Goal: Transaction & Acquisition: Download file/media

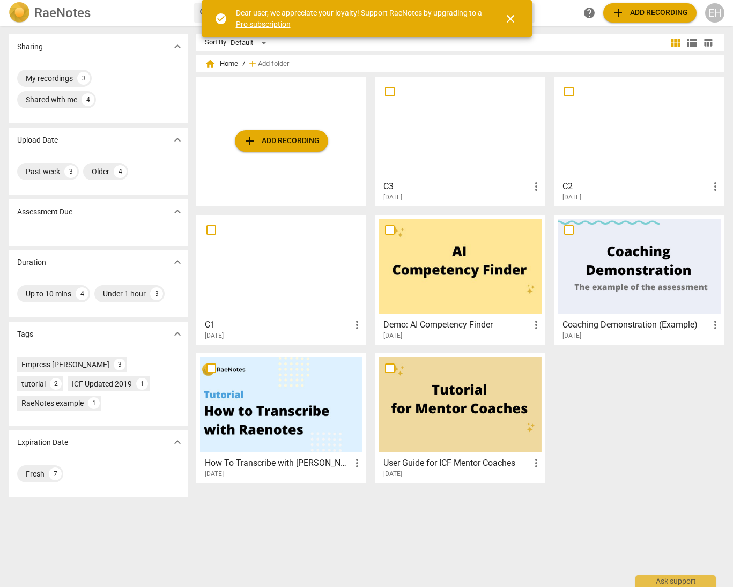
click at [325, 280] on div at bounding box center [281, 266] width 163 height 95
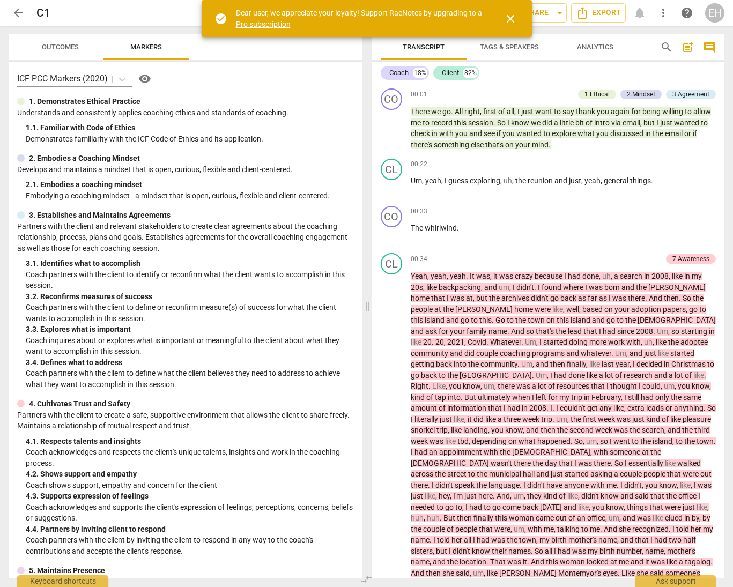
click at [509, 20] on span "close" at bounding box center [510, 18] width 13 height 13
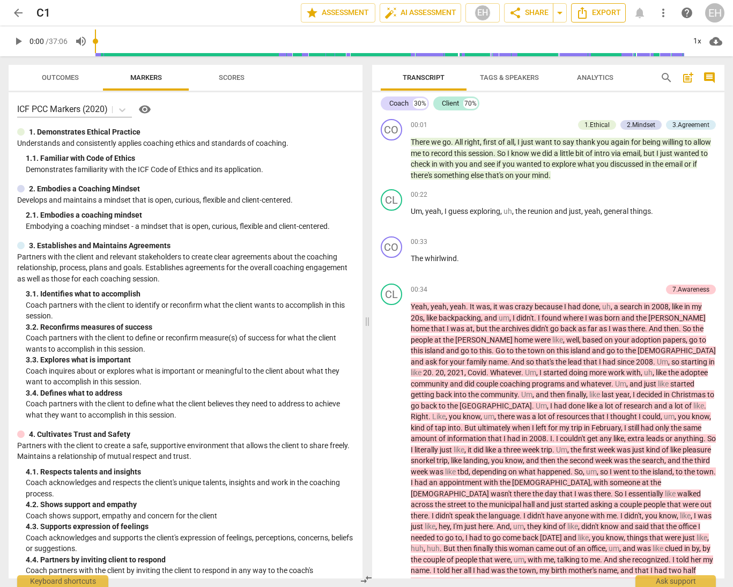
click at [599, 13] on span "Export" at bounding box center [598, 12] width 45 height 13
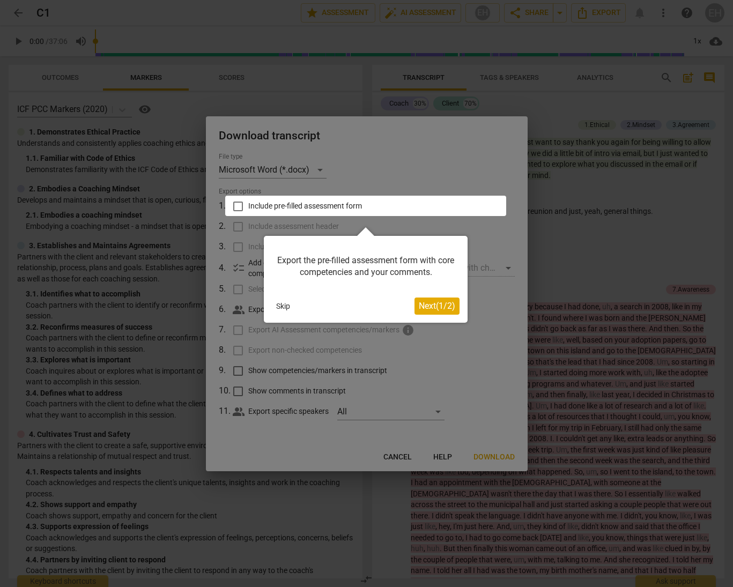
click at [240, 205] on div at bounding box center [365, 206] width 281 height 20
click at [443, 302] on span "Next ( 1 / 2 )" at bounding box center [437, 306] width 36 height 10
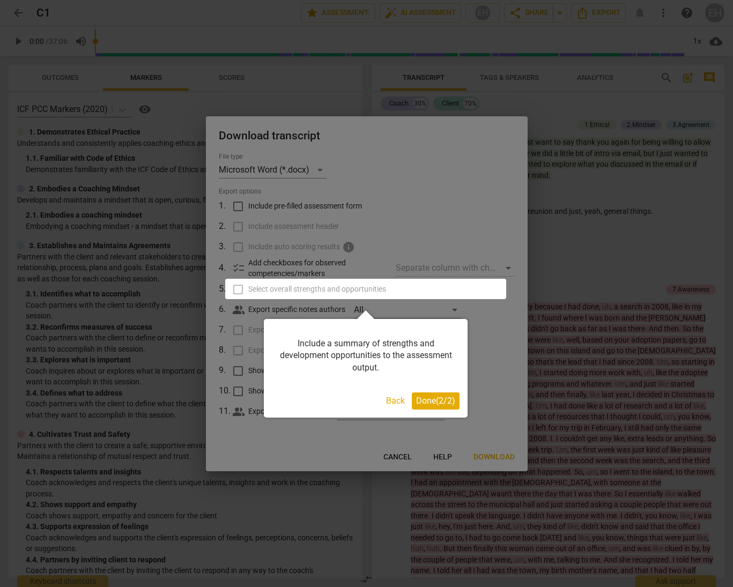
click at [435, 404] on span "Done ( 2 / 2 )" at bounding box center [435, 401] width 39 height 10
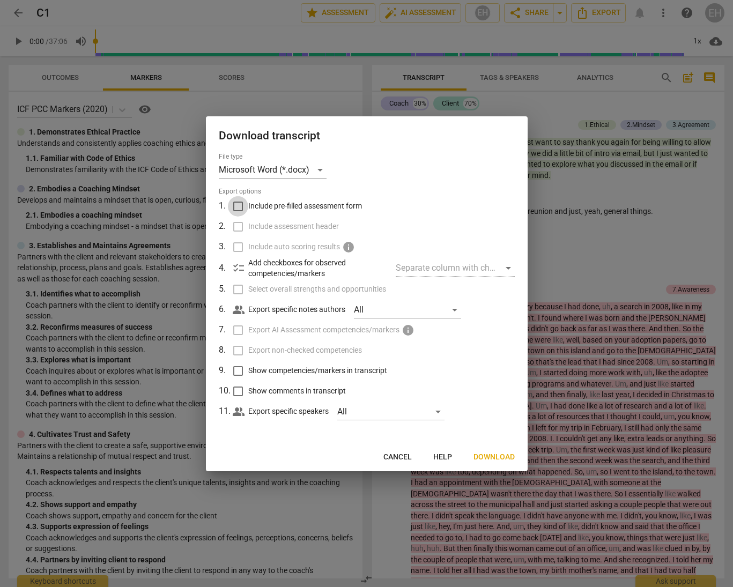
click at [240, 206] on input "Include pre-filled assessment form" at bounding box center [238, 206] width 20 height 20
checkbox input "true"
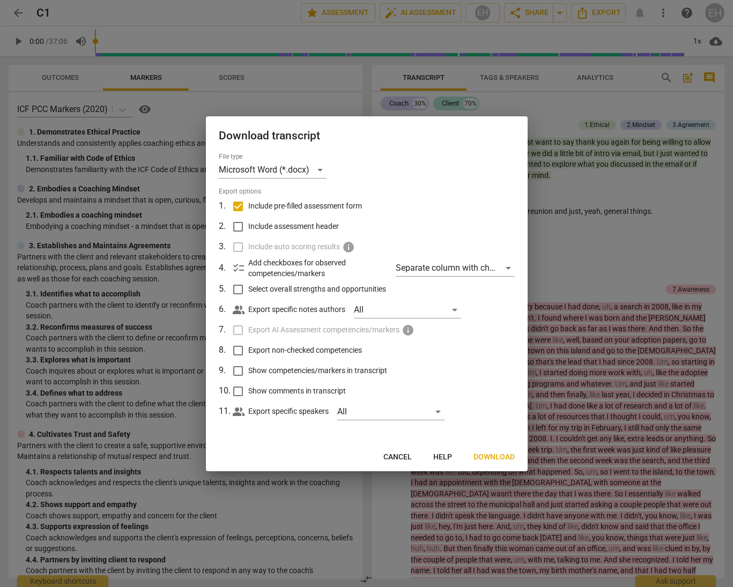
click at [236, 289] on input "Select overall strengths and opportunities" at bounding box center [238, 289] width 20 height 20
click at [318, 170] on div "Microsoft Word (*.docx)" at bounding box center [273, 169] width 108 height 17
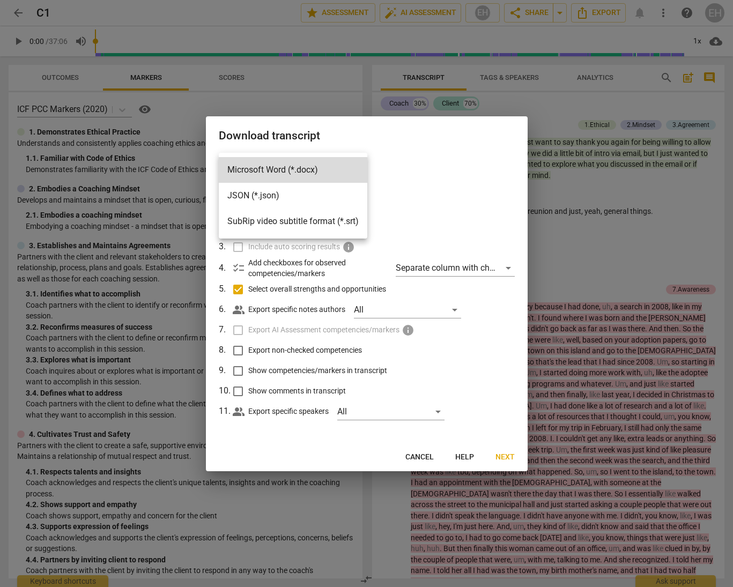
click at [464, 420] on div at bounding box center [366, 293] width 733 height 587
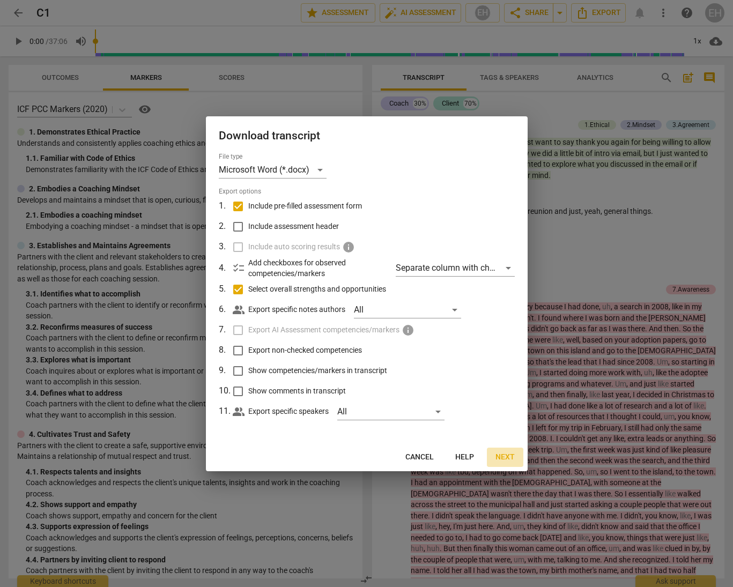
click at [513, 458] on span "Next" at bounding box center [504, 457] width 19 height 11
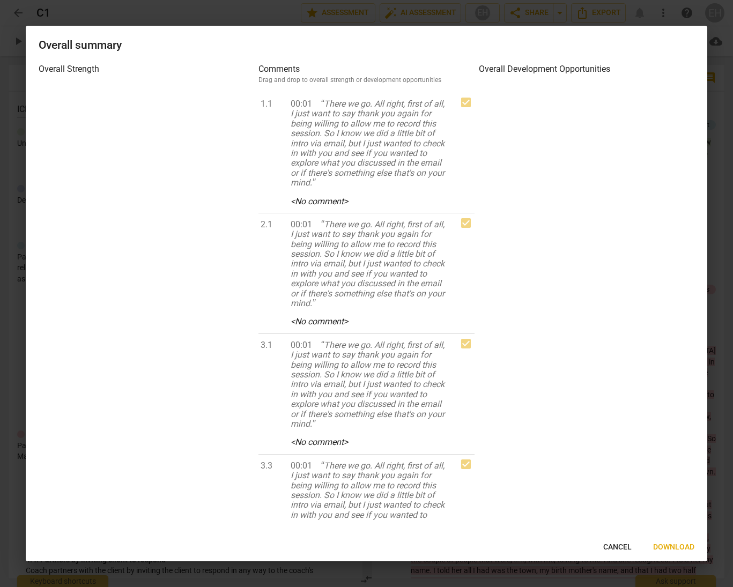
click at [623, 549] on span "Cancel" at bounding box center [617, 547] width 28 height 11
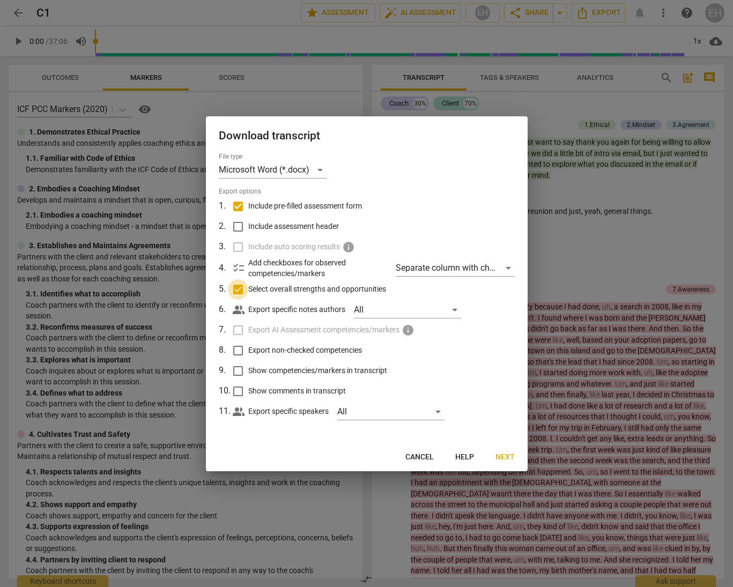
click at [241, 289] on input "Select overall strengths and opportunities" at bounding box center [238, 289] width 20 height 20
checkbox input "false"
click at [503, 458] on span "Download" at bounding box center [493, 457] width 41 height 11
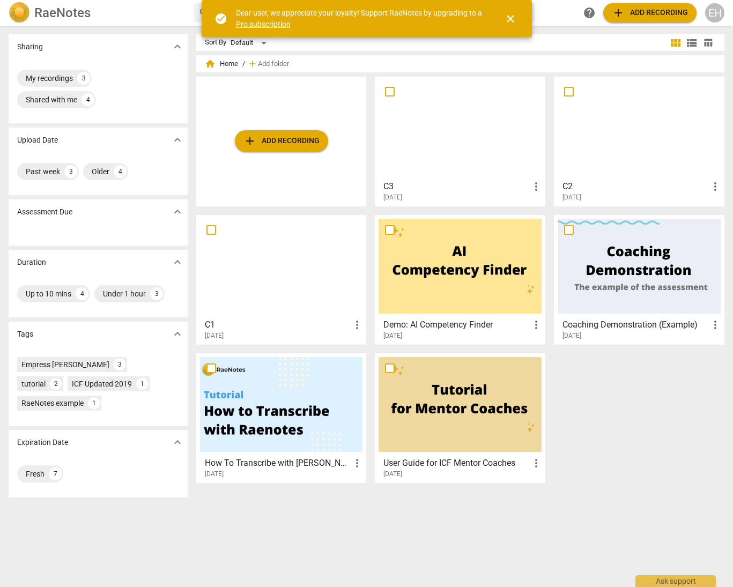
click at [672, 155] on div at bounding box center [639, 127] width 163 height 95
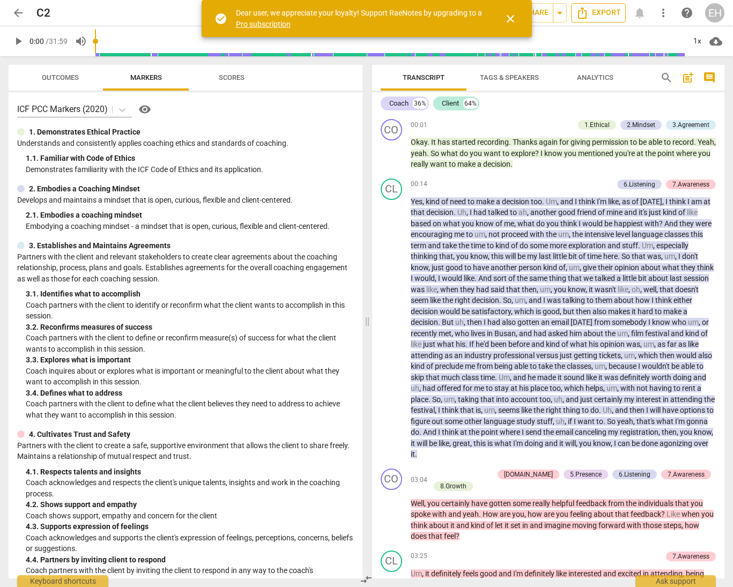
click at [602, 13] on span "Export" at bounding box center [598, 12] width 45 height 13
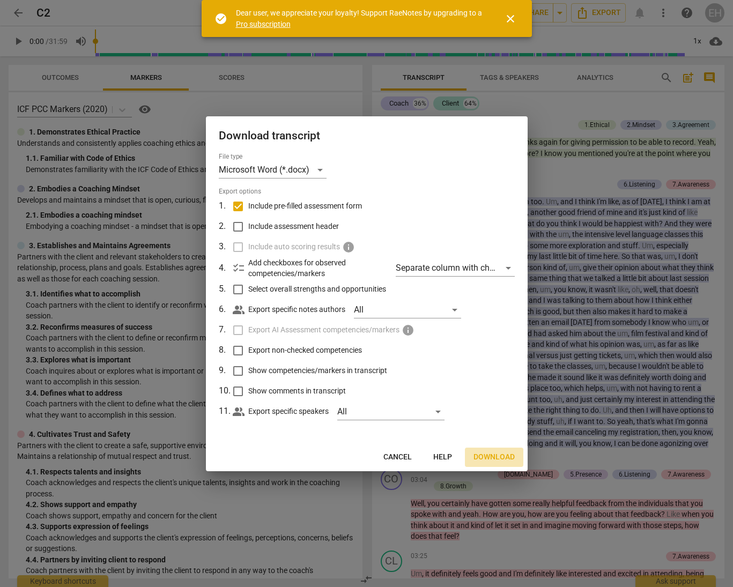
click at [504, 456] on span "Download" at bounding box center [493, 457] width 41 height 11
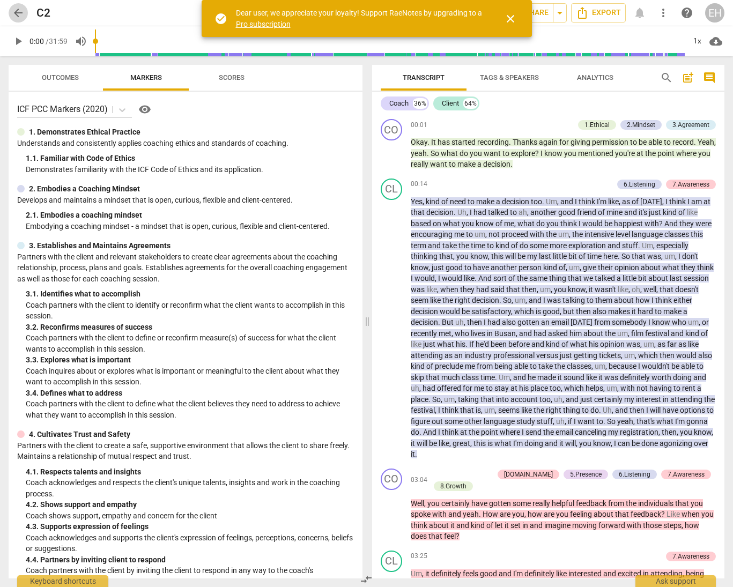
click at [20, 13] on span "arrow_back" at bounding box center [18, 12] width 13 height 13
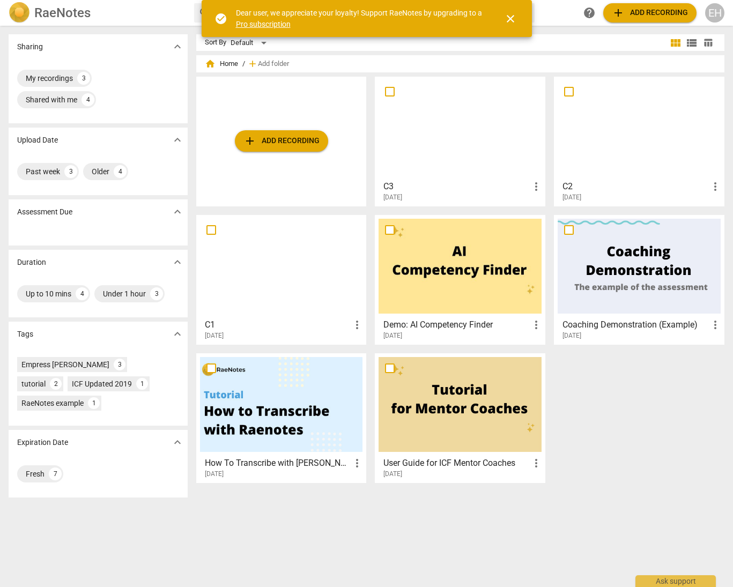
click at [457, 152] on div at bounding box center [459, 127] width 163 height 95
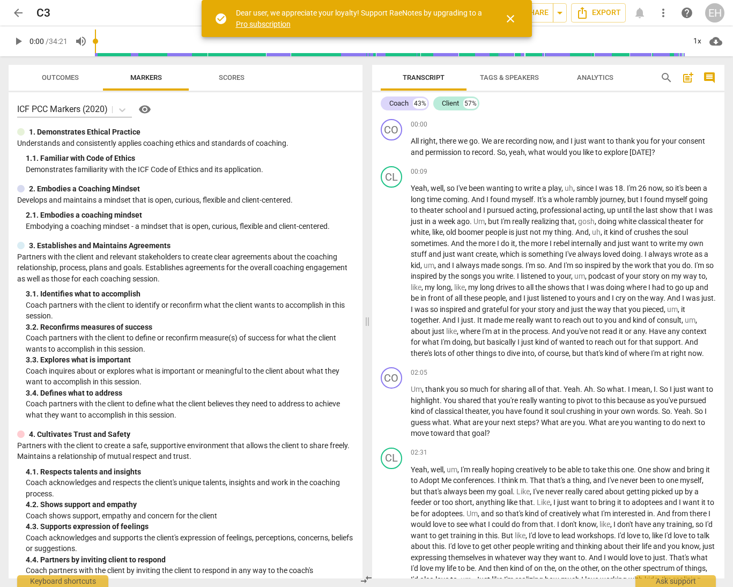
click at [511, 21] on span "close" at bounding box center [510, 18] width 13 height 13
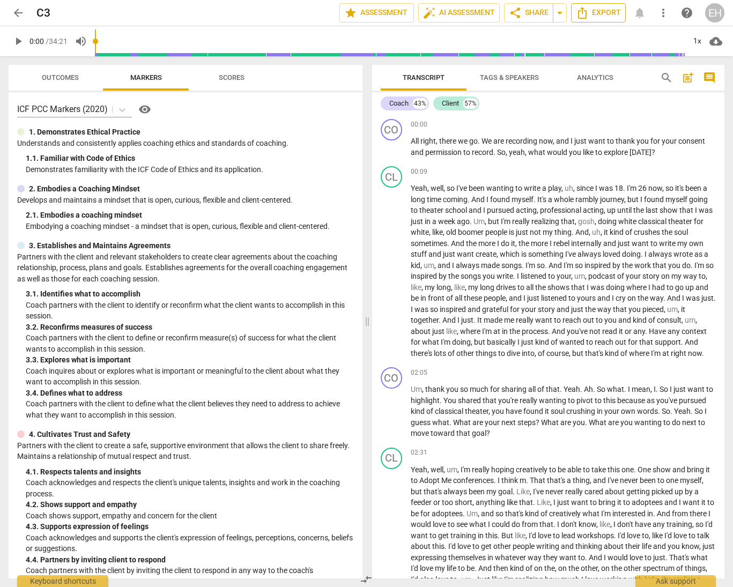
click at [600, 14] on span "Export" at bounding box center [598, 12] width 45 height 13
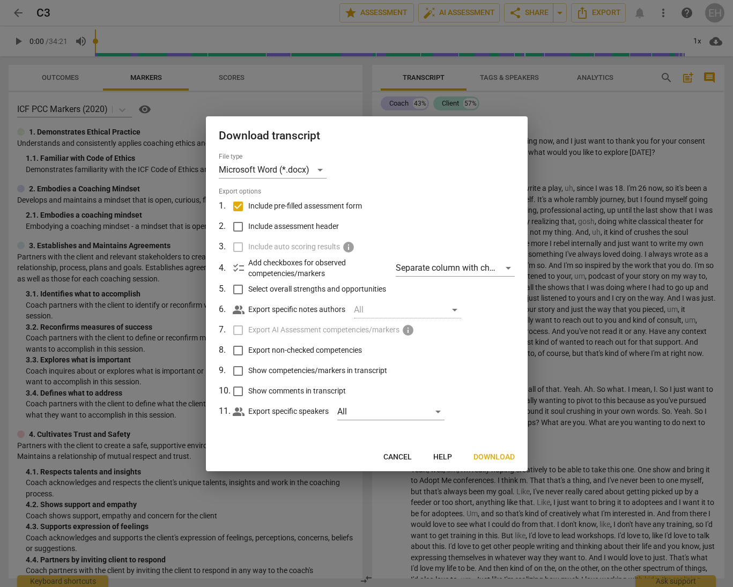
click at [489, 456] on span "Download" at bounding box center [493, 457] width 41 height 11
